Goal: Transaction & Acquisition: Book appointment/travel/reservation

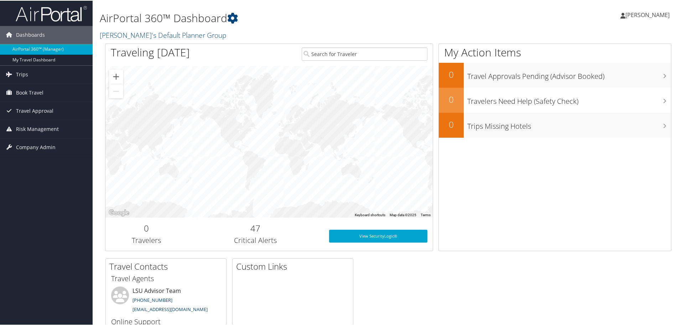
click at [648, 16] on span "[PERSON_NAME]" at bounding box center [648, 14] width 44 height 8
click at [482, 12] on div "[PERSON_NAME] [PERSON_NAME] My Settings Travel Agency Contacts View Travel Prof…" at bounding box center [570, 17] width 228 height 27
click at [38, 93] on span "Book Travel" at bounding box center [29, 92] width 27 height 18
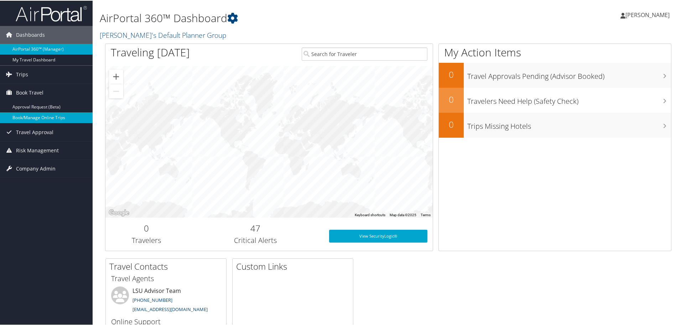
click at [48, 116] on link "Book/Manage Online Trips" at bounding box center [46, 117] width 93 height 11
